Goal: Task Accomplishment & Management: Use online tool/utility

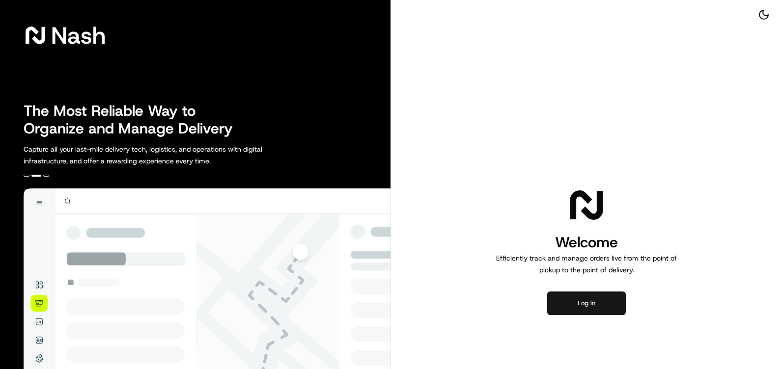
click at [581, 304] on button "Log in" at bounding box center [586, 304] width 79 height 24
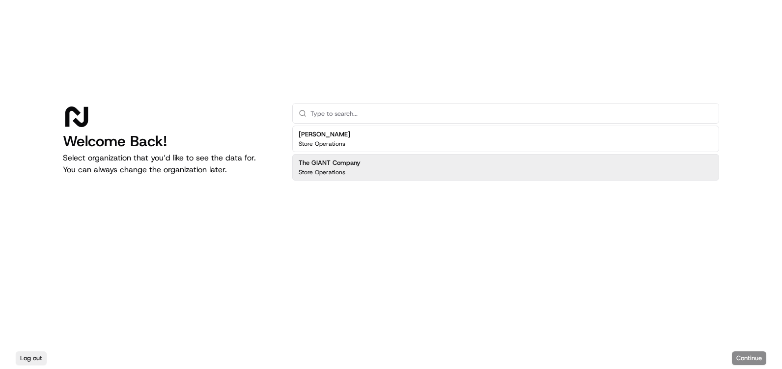
click at [437, 170] on div "The GIANT Company Store Operations" at bounding box center [505, 167] width 427 height 27
click at [759, 358] on button "Continue" at bounding box center [749, 359] width 34 height 14
